Goal: Check status

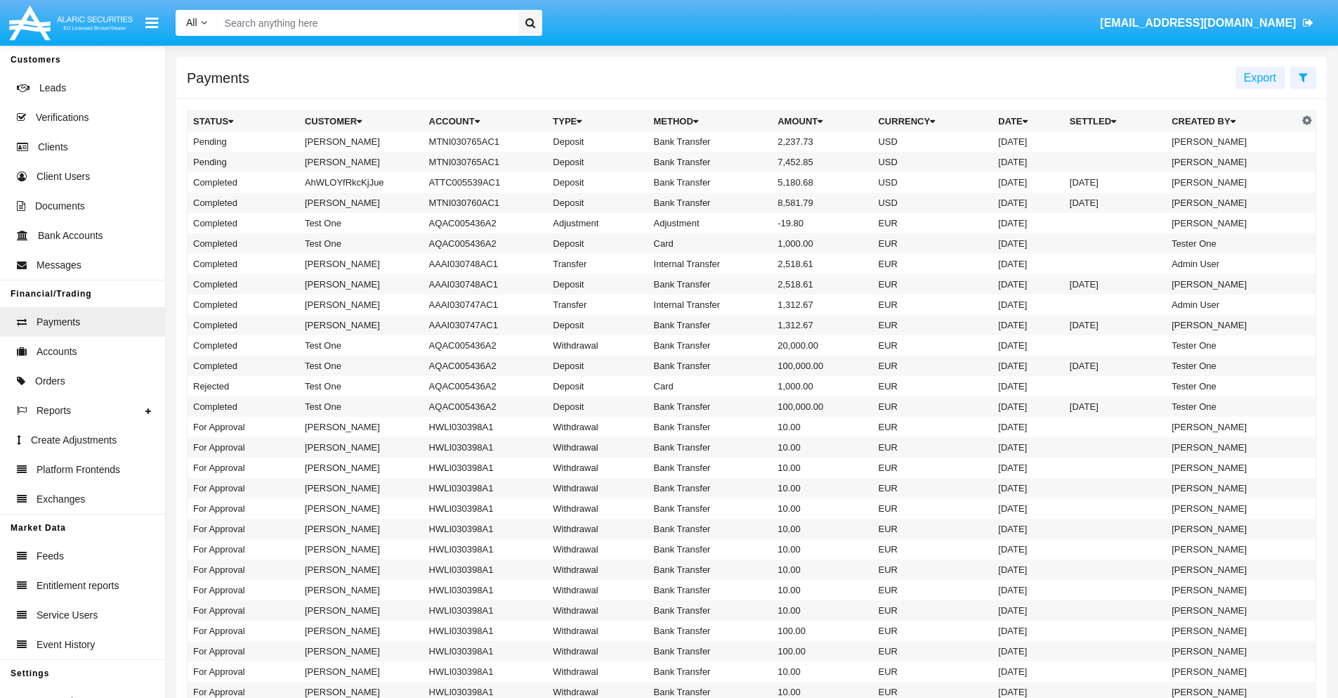
click at [1303, 77] on icon at bounding box center [1303, 77] width 9 height 11
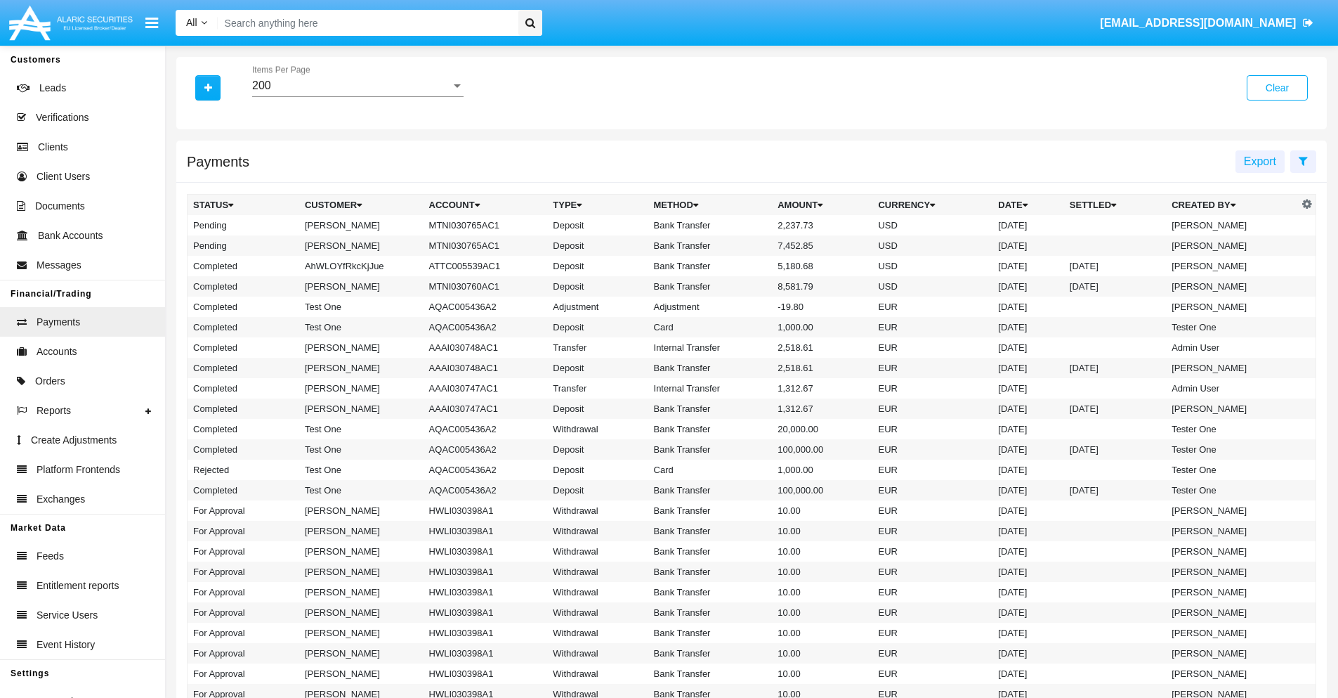
click at [358, 86] on div "200" at bounding box center [351, 85] width 199 height 13
click at [358, 96] on span "10" at bounding box center [357, 96] width 211 height 34
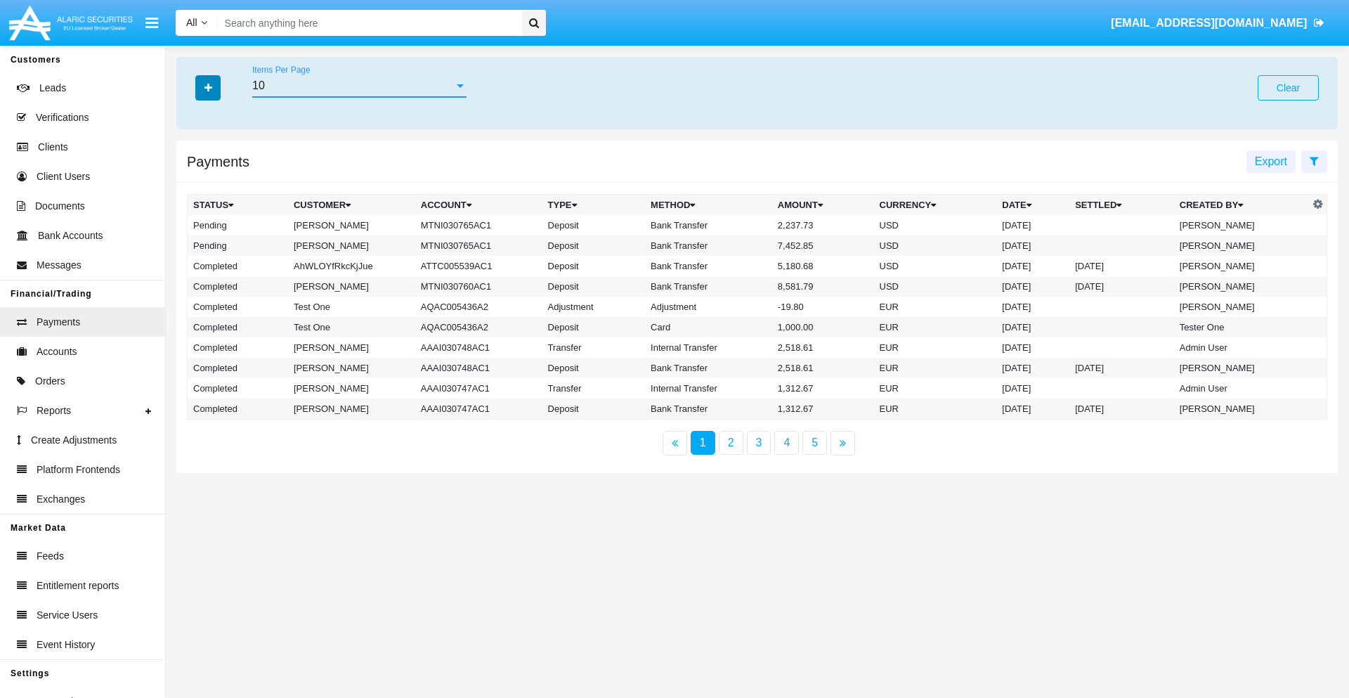
click at [208, 87] on icon "button" at bounding box center [208, 88] width 8 height 10
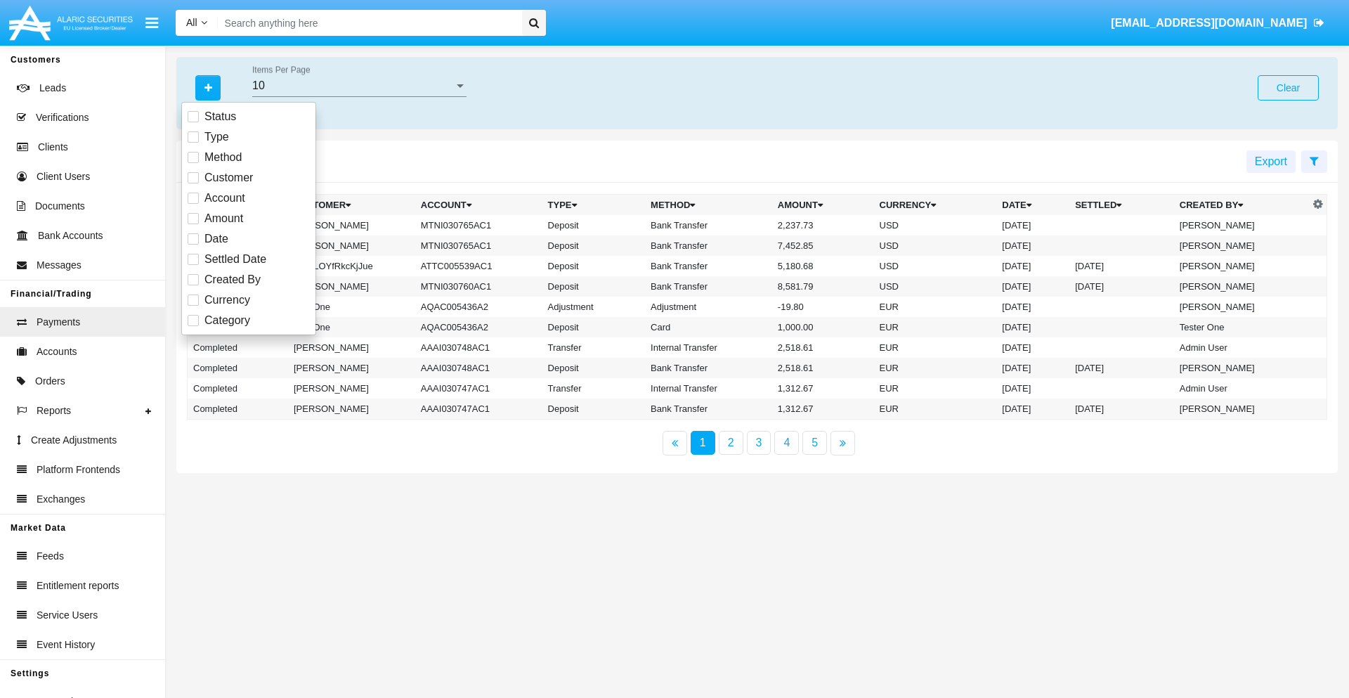
click at [220, 117] on span "Status" at bounding box center [220, 116] width 32 height 17
click at [193, 122] on input "Status" at bounding box center [192, 122] width 1 height 1
checkbox input "true"
click at [208, 87] on icon "button" at bounding box center [208, 88] width 8 height 10
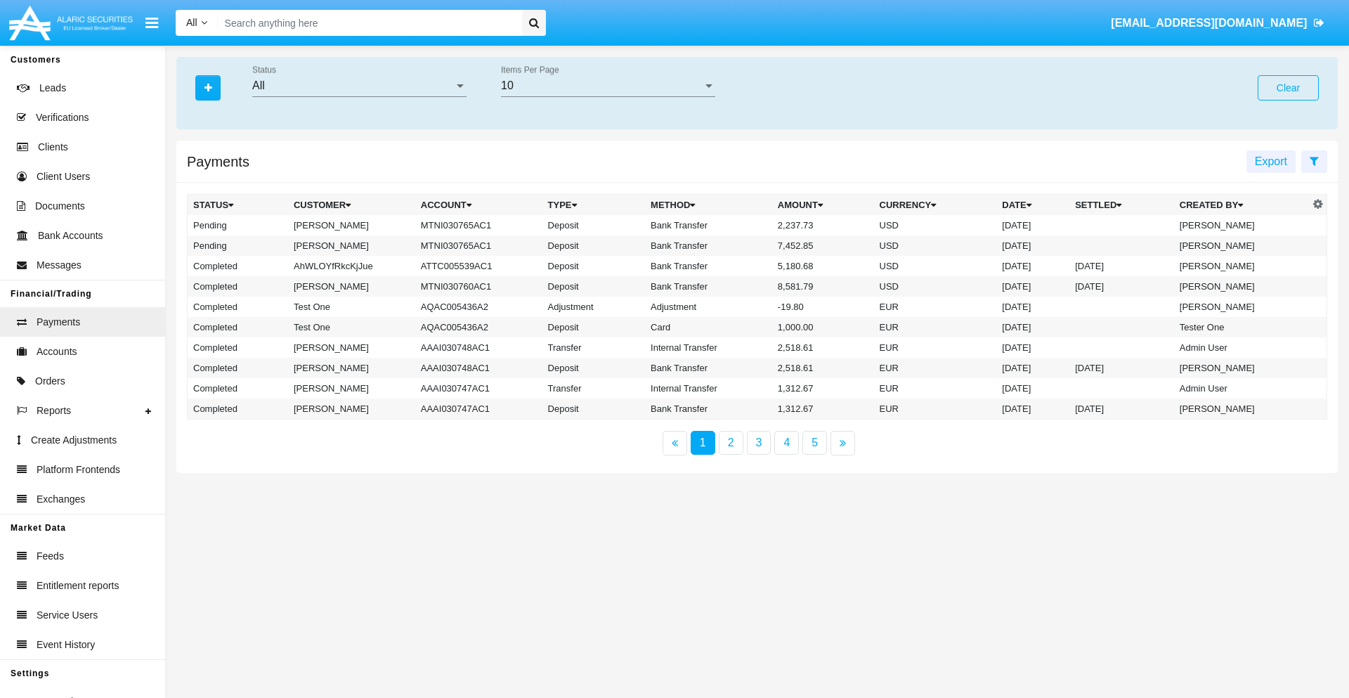
click at [359, 86] on div "All" at bounding box center [353, 85] width 202 height 13
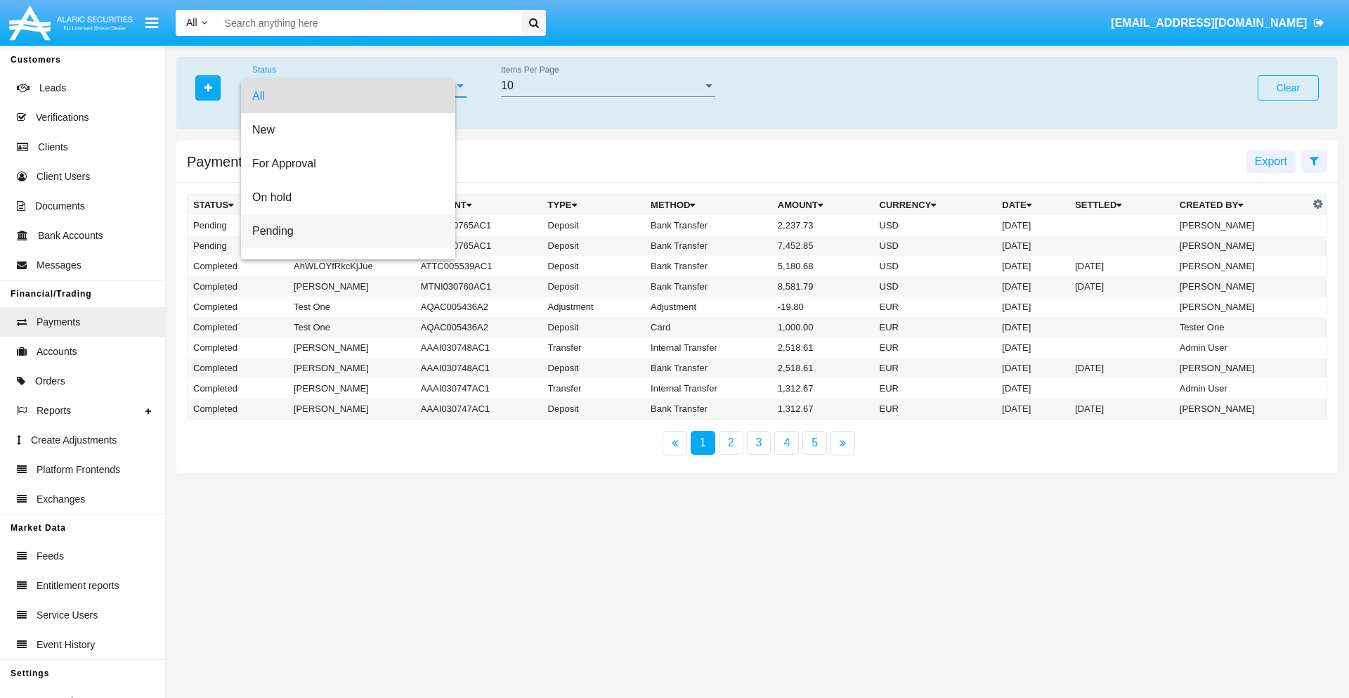
click at [353, 231] on span "Pending" at bounding box center [348, 231] width 192 height 34
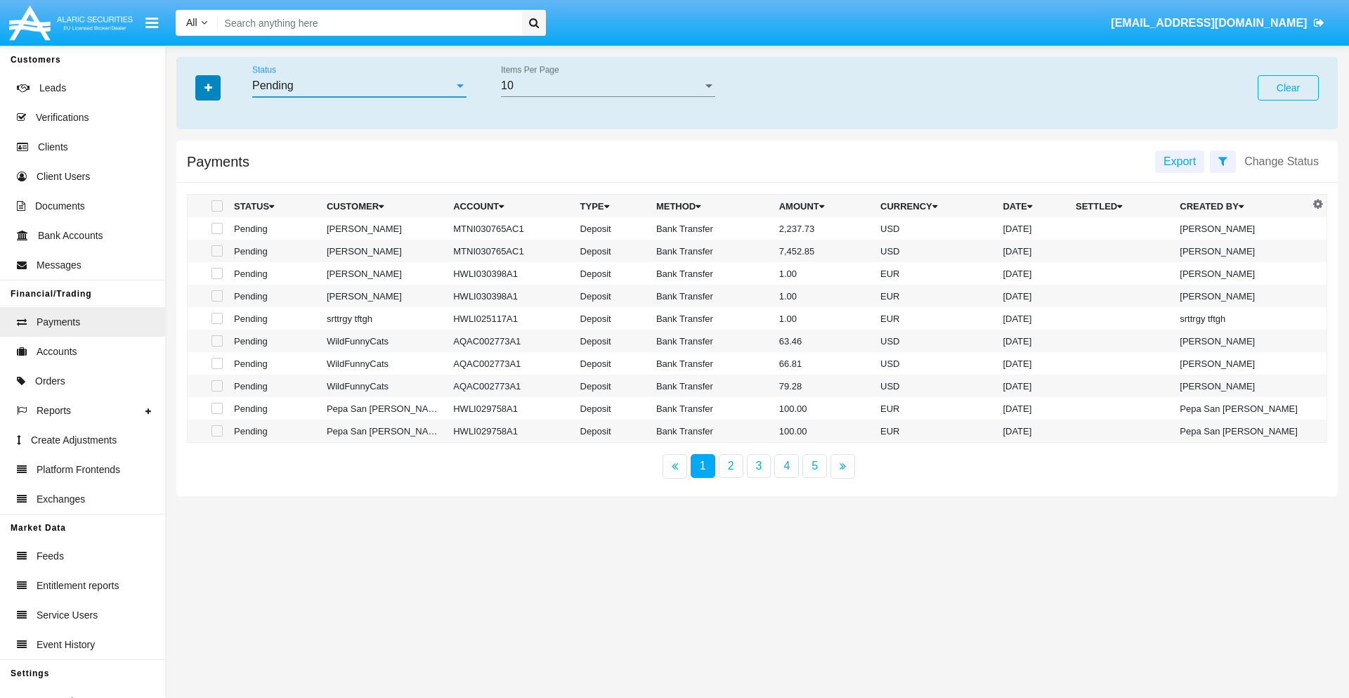
click at [208, 87] on icon "button" at bounding box center [208, 88] width 8 height 10
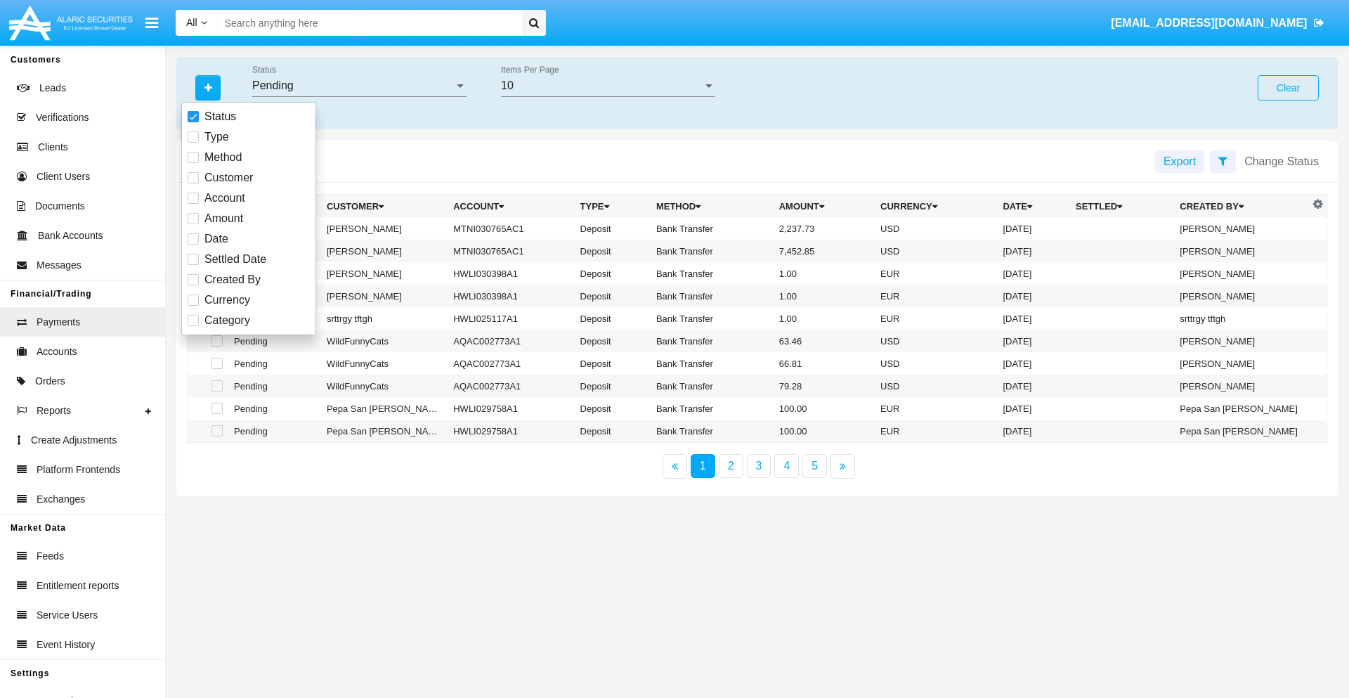
click at [223, 157] on span "Method" at bounding box center [222, 157] width 37 height 17
click at [193, 163] on input "Method" at bounding box center [192, 163] width 1 height 1
checkbox input "true"
click at [208, 87] on icon "button" at bounding box center [208, 88] width 8 height 10
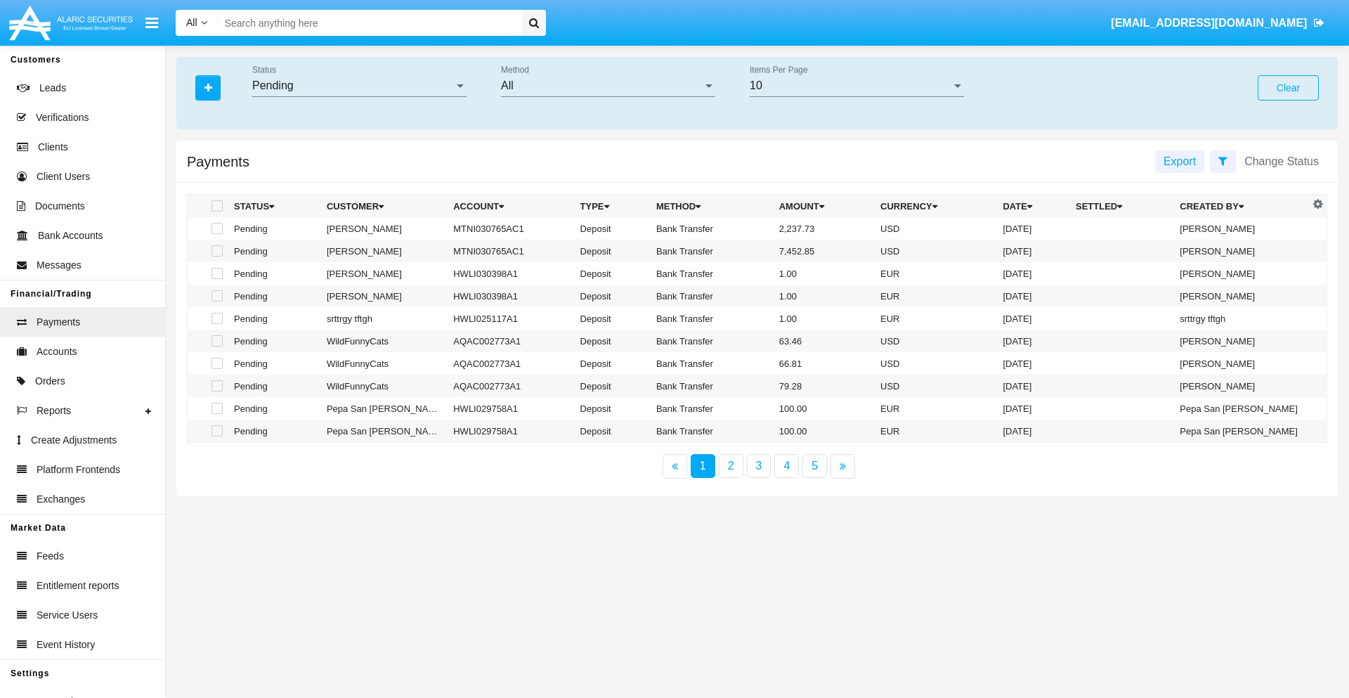
click at [608, 86] on div "All" at bounding box center [602, 85] width 202 height 13
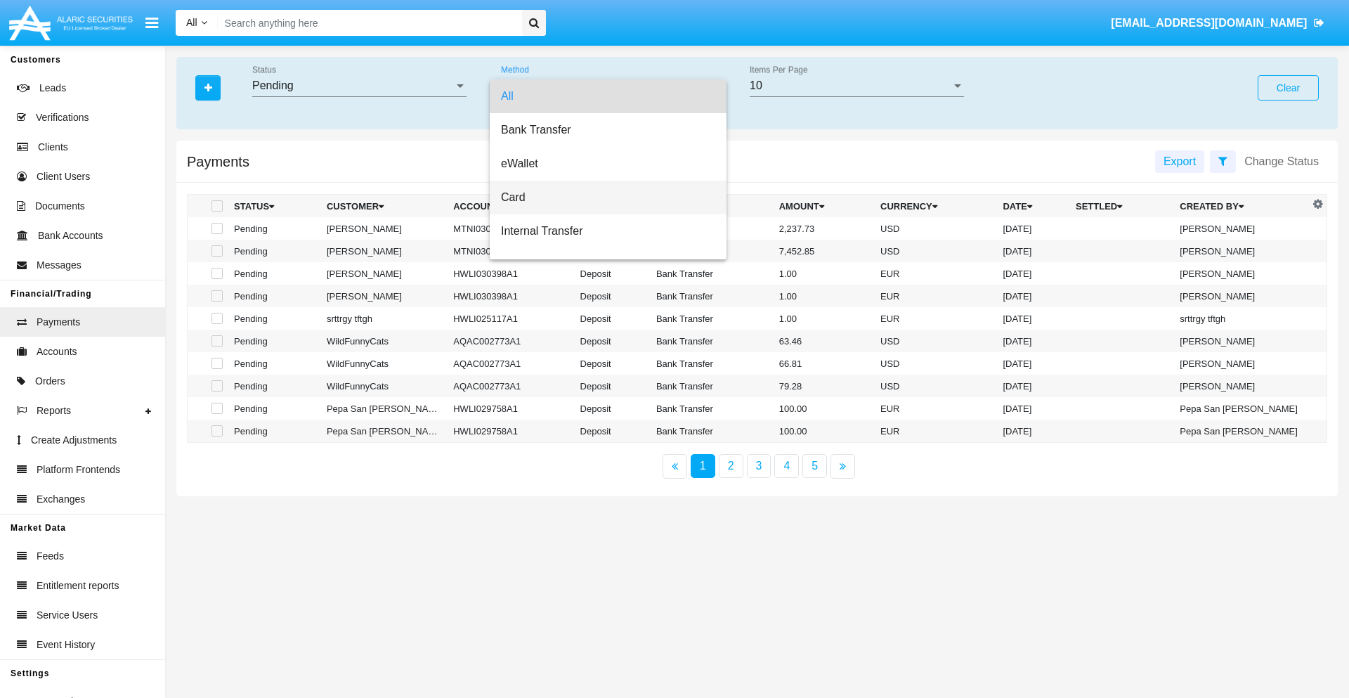
click at [602, 197] on span "Card" at bounding box center [608, 198] width 214 height 34
